Goal: Task Accomplishment & Management: Complete application form

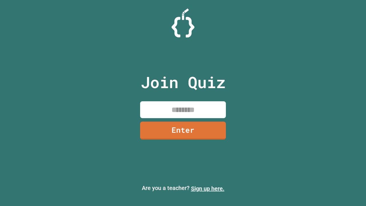
click at [208, 188] on link "Sign up here." at bounding box center [207, 188] width 33 height 7
